Goal: Information Seeking & Learning: Learn about a topic

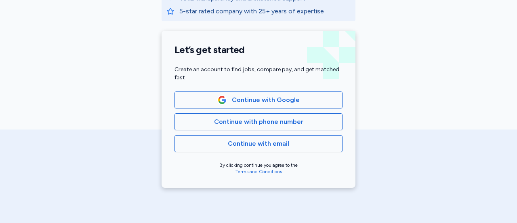
scroll to position [166, 0]
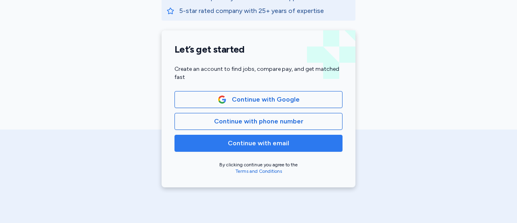
click at [243, 148] on button "Continue with email" at bounding box center [259, 143] width 168 height 17
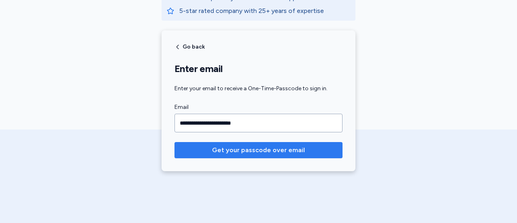
type input "**********"
click at [244, 151] on span "Get your passcode over email" at bounding box center [258, 150] width 93 height 10
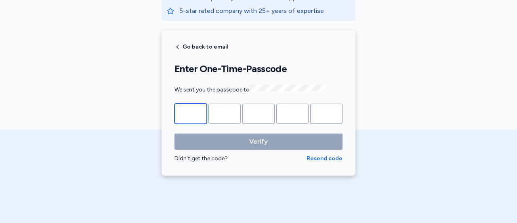
type input "*"
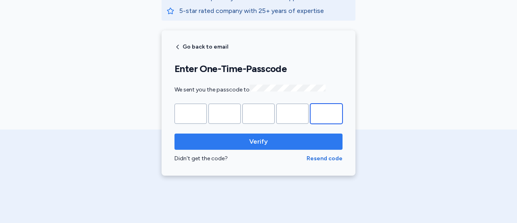
type input "*"
click at [264, 142] on span "Verify" at bounding box center [258, 142] width 155 height 10
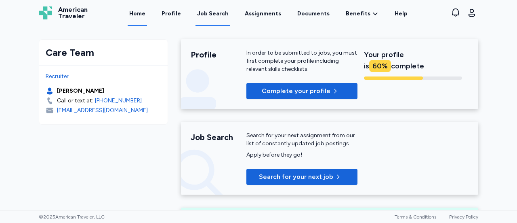
click at [209, 17] on div "Job Search" at bounding box center [213, 14] width 32 height 8
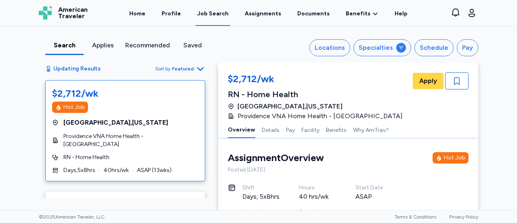
scroll to position [97, 0]
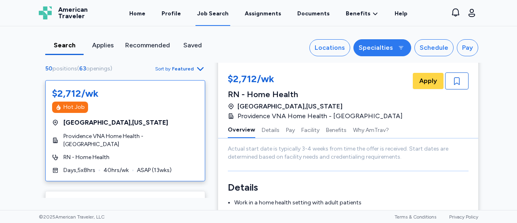
click at [382, 45] on div "Specialties" at bounding box center [376, 48] width 34 height 10
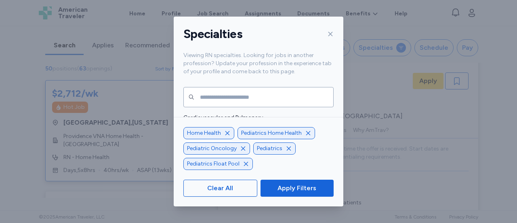
click at [226, 133] on icon "button" at bounding box center [228, 133] width 4 height 4
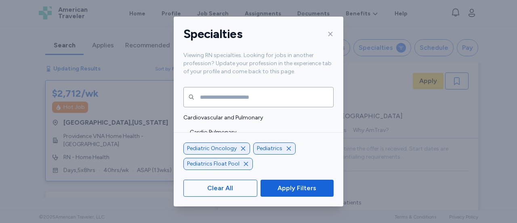
scroll to position [0, 0]
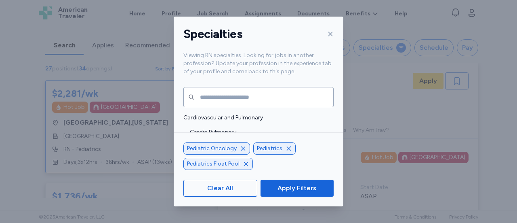
click at [245, 148] on icon "button" at bounding box center [243, 148] width 6 height 6
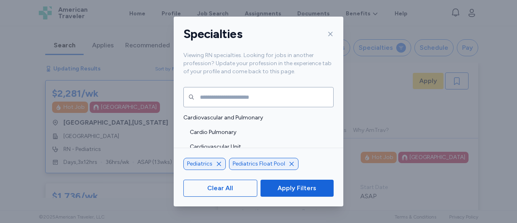
click at [289, 166] on icon "button" at bounding box center [292, 163] width 6 height 6
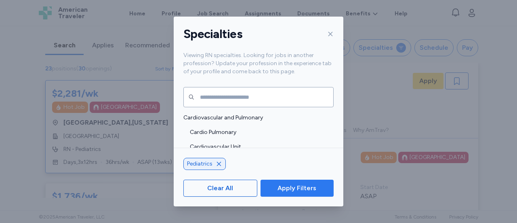
click at [283, 190] on span "Apply Filters" at bounding box center [297, 188] width 39 height 10
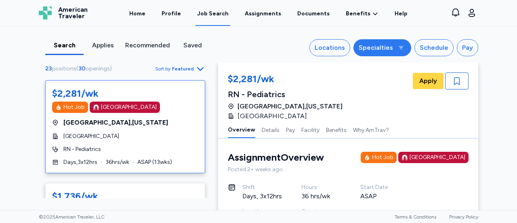
click at [384, 52] on button "Specialties" at bounding box center [383, 47] width 58 height 17
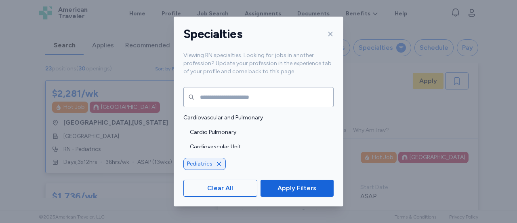
click at [327, 36] on icon at bounding box center [330, 34] width 6 height 6
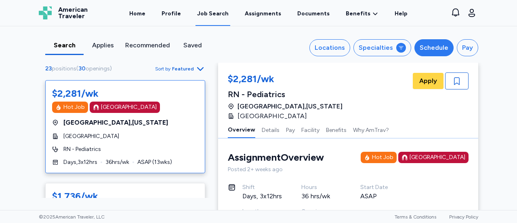
click at [438, 46] on div "Schedule" at bounding box center [434, 48] width 29 height 10
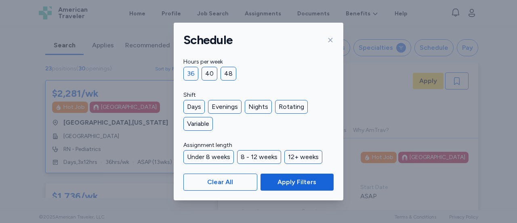
click at [190, 73] on div "36" at bounding box center [190, 74] width 15 height 14
click at [191, 107] on div "Days" at bounding box center [193, 107] width 21 height 14
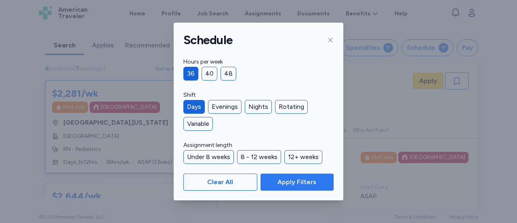
click at [272, 176] on button "Apply Filters" at bounding box center [297, 181] width 73 height 17
